Goal: Task Accomplishment & Management: Use online tool/utility

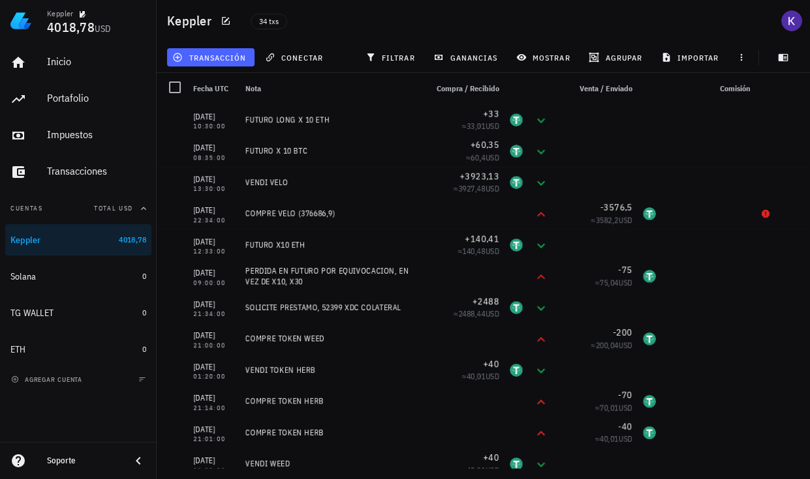
click at [202, 55] on span "transacción" at bounding box center [210, 57] width 71 height 10
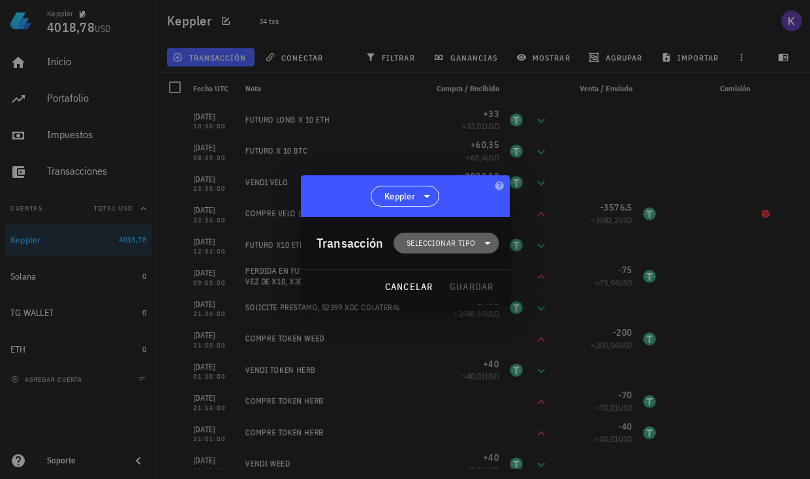
click at [434, 239] on span "Seleccionar tipo" at bounding box center [440, 243] width 68 height 13
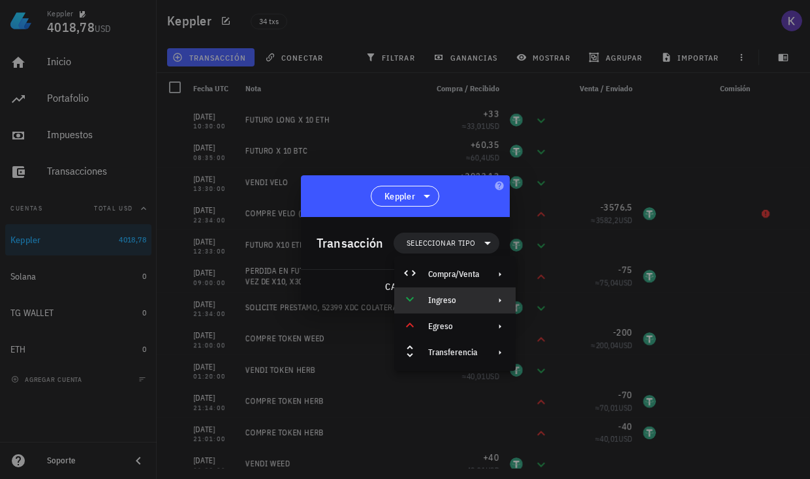
click at [468, 304] on div "Ingreso" at bounding box center [453, 301] width 51 height 10
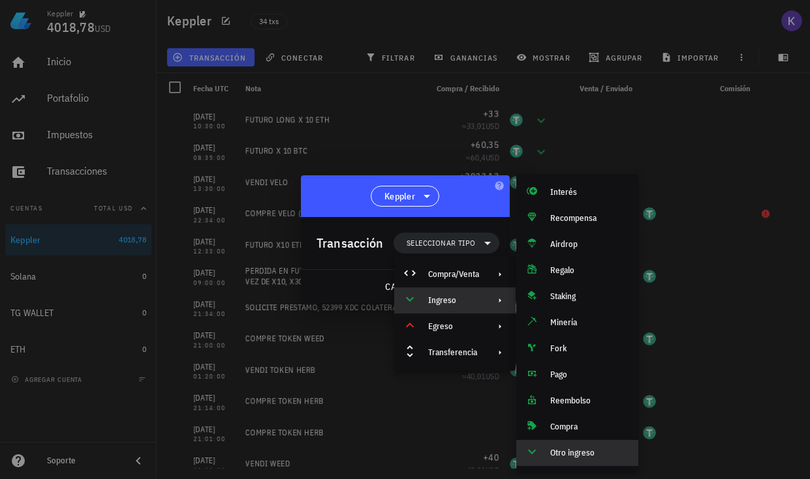
click at [583, 410] on div "Otro ingreso" at bounding box center [589, 453] width 78 height 10
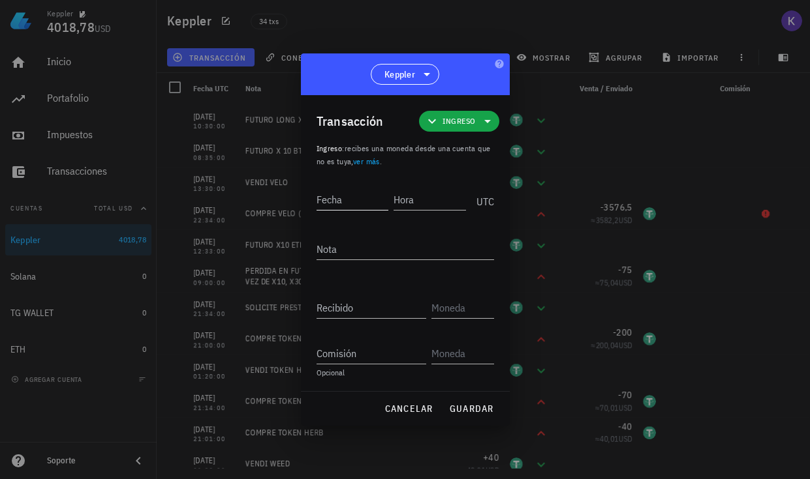
click at [353, 201] on input "Fecha" at bounding box center [352, 199] width 72 height 21
type input "[DATE]"
click at [402, 194] on div "Hora" at bounding box center [431, 199] width 70 height 21
type input "14:40:00"
click at [414, 241] on textarea "Nota" at bounding box center [404, 249] width 177 height 21
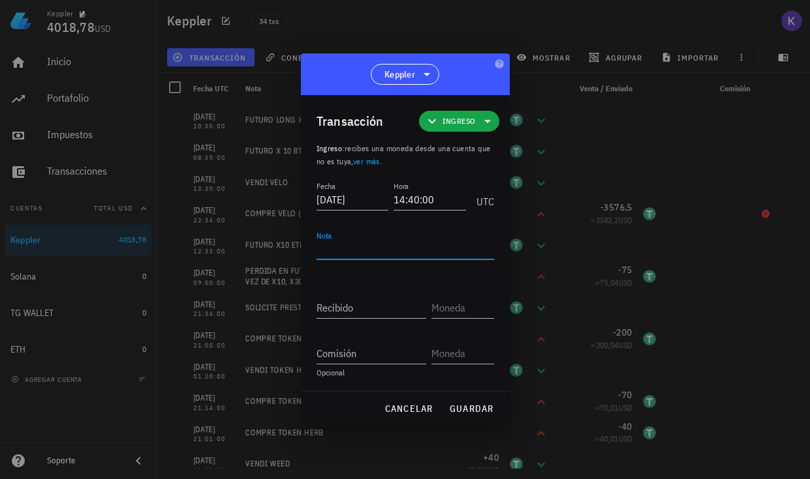
type textarea "F"
type textarea "FUTURO LONG X10 ETH"
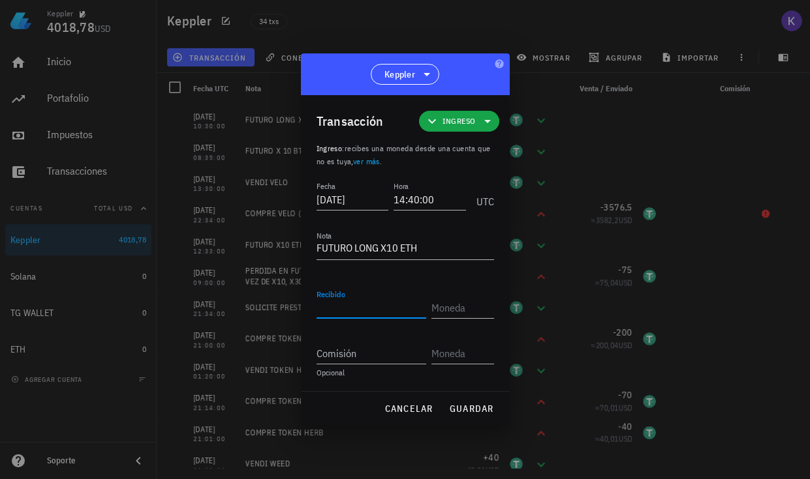
click at [407, 303] on input "Recibido" at bounding box center [371, 307] width 110 height 21
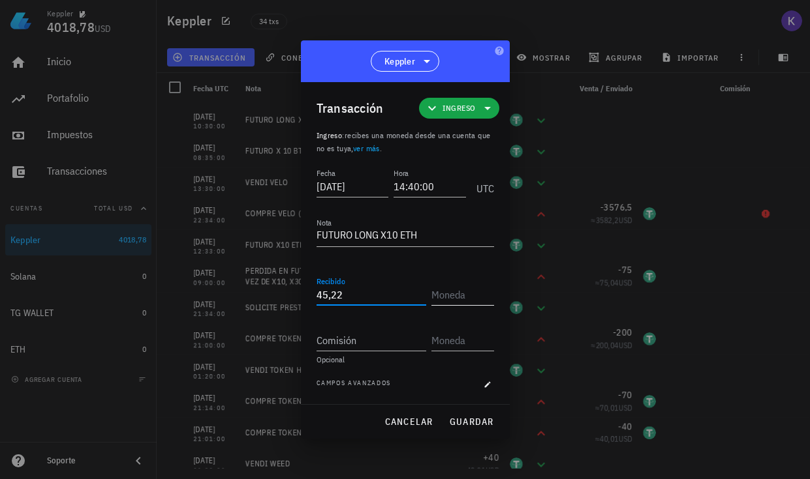
type input "45,22"
click at [467, 294] on input "text" at bounding box center [461, 294] width 60 height 21
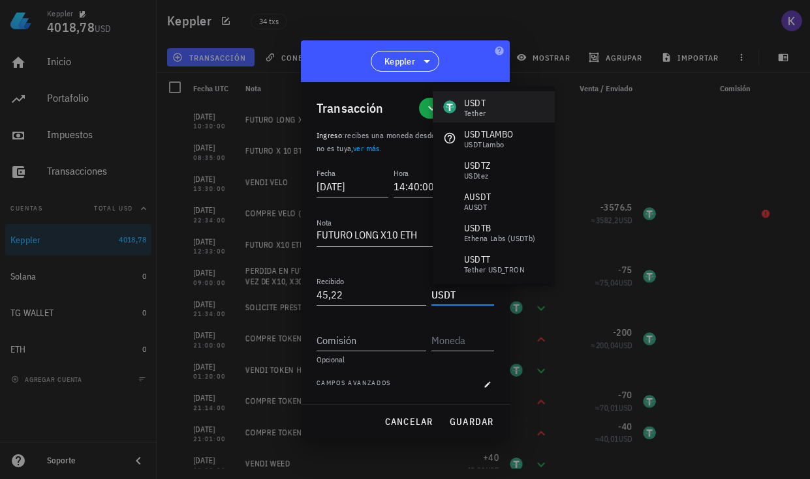
click at [480, 106] on div "USDT" at bounding box center [475, 103] width 22 height 13
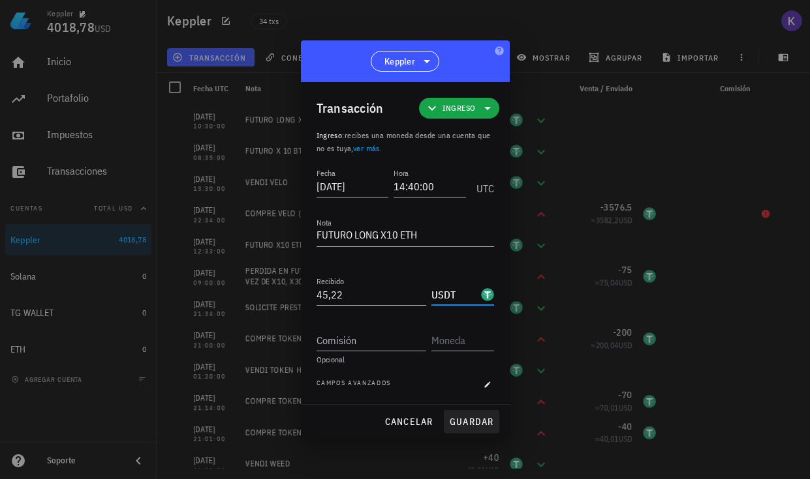
type input "USDT"
click at [459, 410] on span "guardar" at bounding box center [471, 422] width 45 height 12
